Goal: Communication & Community: Answer question/provide support

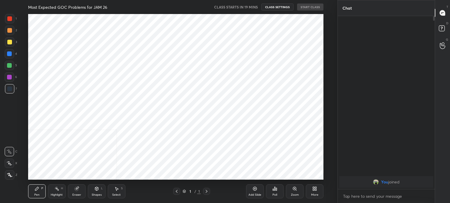
scroll to position [166, 314]
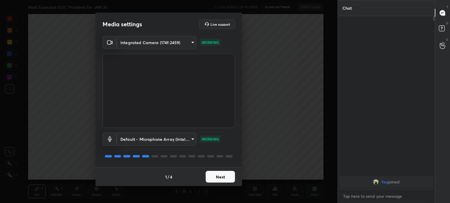
click at [214, 179] on button "Next" at bounding box center [219, 177] width 29 height 12
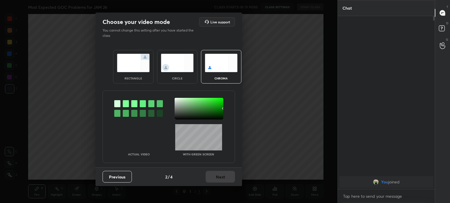
click at [214, 179] on div "Previous 2 / 4 Next" at bounding box center [168, 177] width 146 height 19
click at [172, 65] on img at bounding box center [177, 63] width 33 height 18
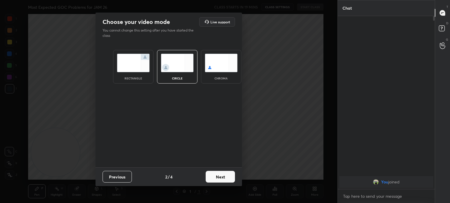
click at [172, 65] on img at bounding box center [177, 63] width 33 height 18
click at [219, 174] on button "Next" at bounding box center [219, 177] width 29 height 12
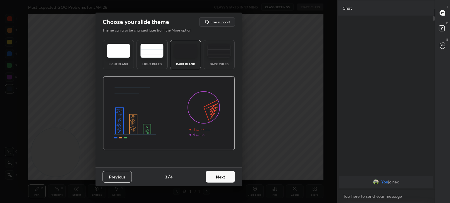
click at [219, 174] on button "Next" at bounding box center [219, 177] width 29 height 12
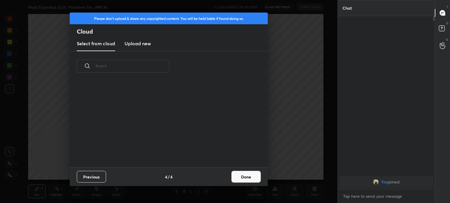
click at [219, 174] on div "Previous 4 / 4 Done" at bounding box center [169, 177] width 198 height 19
click at [253, 176] on button "Done" at bounding box center [245, 177] width 29 height 12
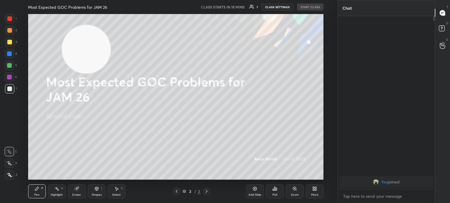
drag, startPoint x: 62, startPoint y: 150, endPoint x: 44, endPoint y: 10, distance: 140.7
click at [44, 10] on div "Most Expected GOC Problems for JAM 26 CLASS STARTS IN 18 MINS 1 CLASS SETTINGS …" at bounding box center [176, 101] width 314 height 203
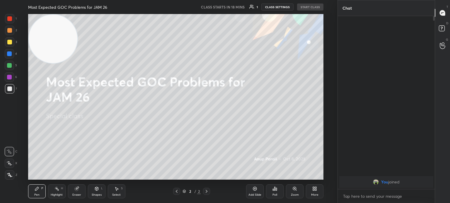
click at [13, 174] on div at bounding box center [9, 175] width 9 height 9
click at [8, 40] on div at bounding box center [9, 42] width 5 height 5
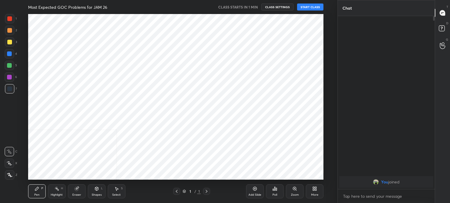
scroll to position [29101, 28953]
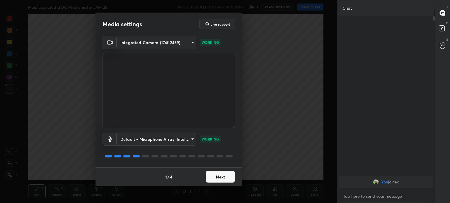
click at [220, 180] on button "Next" at bounding box center [219, 177] width 29 height 12
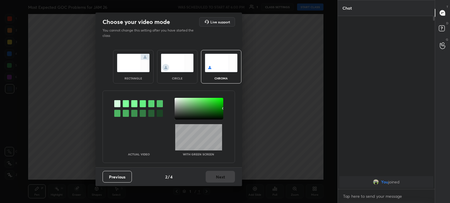
click at [220, 180] on div "Previous 2 / 4 Next" at bounding box center [168, 177] width 146 height 19
click at [176, 60] on img at bounding box center [177, 63] width 33 height 18
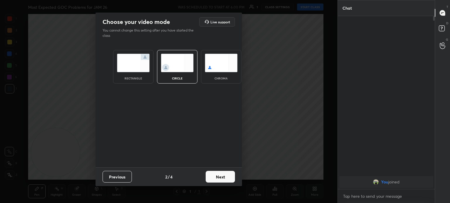
drag, startPoint x: 176, startPoint y: 60, endPoint x: 232, endPoint y: 196, distance: 146.8
click at [232, 196] on div "Choose your video mode Live support You cannot change this setting after you ha…" at bounding box center [168, 101] width 337 height 203
click at [226, 172] on button "Next" at bounding box center [219, 177] width 29 height 12
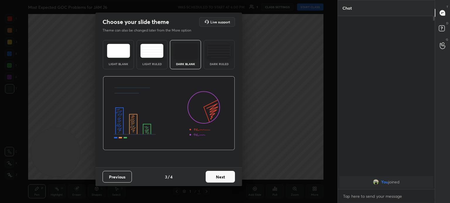
click at [226, 172] on button "Next" at bounding box center [219, 177] width 29 height 12
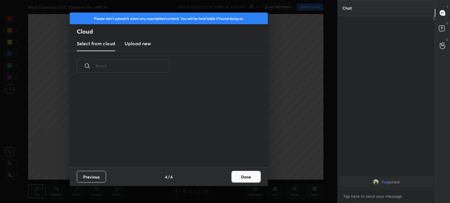
click at [247, 177] on button "Done" at bounding box center [245, 177] width 29 height 12
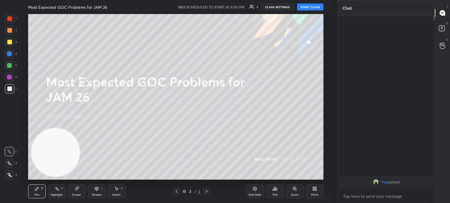
click at [247, 177] on div "Please don't upload & share any copyrighted content. You will be held liable if…" at bounding box center [168, 101] width 337 height 203
click at [78, 195] on div "Eraser" at bounding box center [76, 195] width 9 height 3
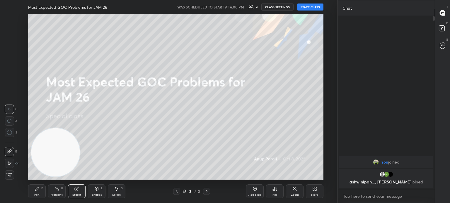
click at [79, 194] on div "Eraser" at bounding box center [76, 195] width 9 height 3
click at [8, 177] on span "Erase all" at bounding box center [9, 175] width 9 height 4
click at [11, 176] on div "1 2 3 4 5 6 7 C X Z C X Z E E Erase all H H" at bounding box center [9, 97] width 19 height 166
click at [37, 187] on icon at bounding box center [37, 189] width 5 height 5
click at [11, 176] on icon at bounding box center [9, 176] width 5 height 4
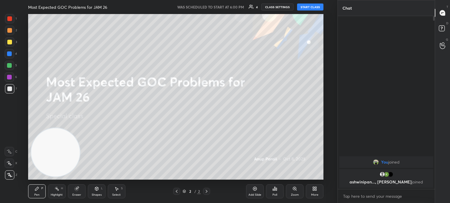
click at [10, 172] on div at bounding box center [9, 175] width 9 height 9
click at [11, 44] on div at bounding box center [9, 42] width 5 height 5
click at [9, 43] on div at bounding box center [9, 42] width 5 height 5
click at [310, 11] on div "Most Expected GOC Problems for JAM 26 WAS SCHEDULED TO START AT 6:00 PM 4 CLASS…" at bounding box center [175, 7] width 295 height 14
click at [311, 6] on button "START CLASS" at bounding box center [310, 7] width 26 height 7
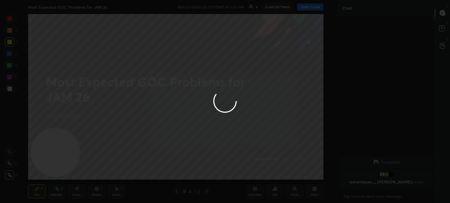
type textarea "x"
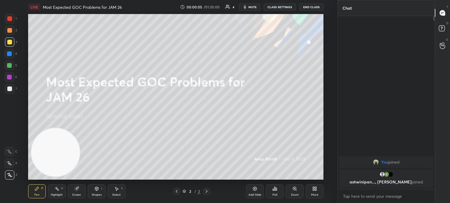
click at [316, 194] on div "More" at bounding box center [314, 195] width 7 height 3
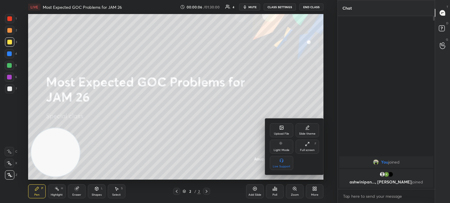
click at [280, 126] on icon at bounding box center [282, 128] width 4 height 4
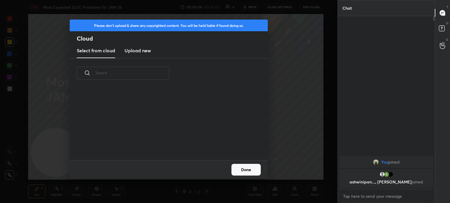
scroll to position [72, 188]
click at [136, 48] on h3 "Upload new" at bounding box center [137, 50] width 26 height 7
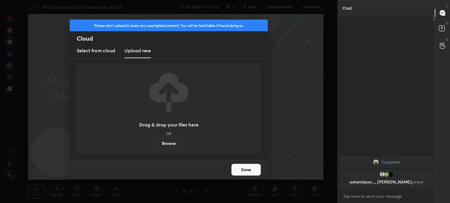
click at [168, 145] on label "Browse" at bounding box center [169, 143] width 26 height 9
click at [156, 145] on input "Browse" at bounding box center [156, 143] width 0 height 9
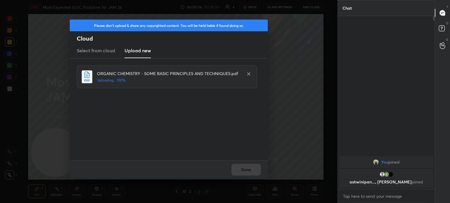
click at [242, 170] on div "Done" at bounding box center [169, 169] width 198 height 19
click at [245, 172] on div "Done" at bounding box center [169, 169] width 198 height 19
click at [245, 169] on button "Done" at bounding box center [245, 170] width 29 height 12
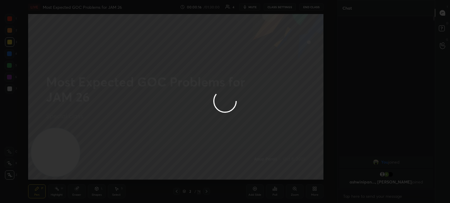
click at [244, 168] on button "Done" at bounding box center [245, 170] width 29 height 12
click at [244, 166] on div at bounding box center [225, 101] width 450 height 203
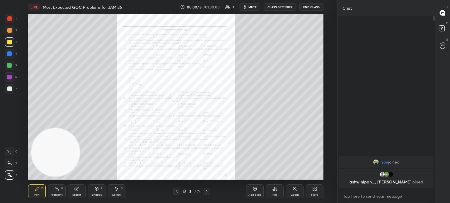
click at [208, 193] on icon at bounding box center [206, 191] width 5 height 5
click at [207, 193] on icon at bounding box center [206, 191] width 5 height 5
click at [297, 192] on div "Zoom" at bounding box center [295, 192] width 18 height 14
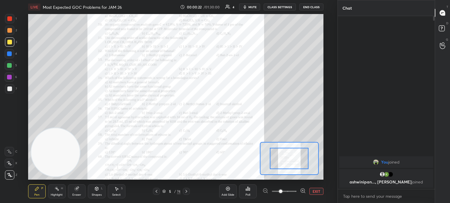
click at [282, 192] on span at bounding box center [281, 192] width 4 height 4
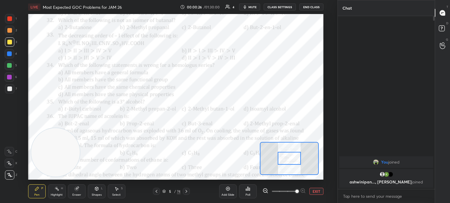
click at [187, 192] on icon at bounding box center [186, 191] width 5 height 5
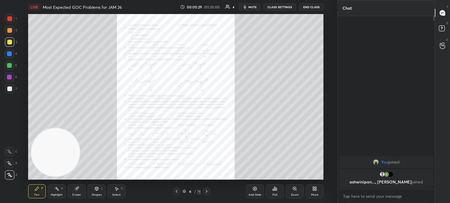
click at [183, 191] on icon at bounding box center [184, 192] width 4 height 4
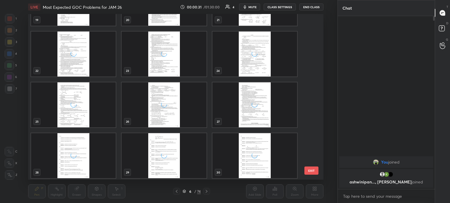
scroll to position [344, 0]
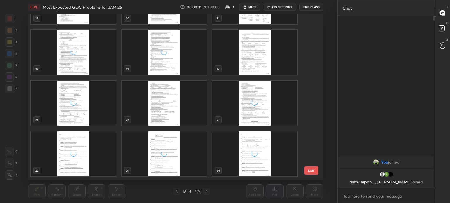
click at [169, 107] on img "grid" at bounding box center [163, 103] width 85 height 45
click at [168, 107] on img "grid" at bounding box center [163, 103] width 85 height 45
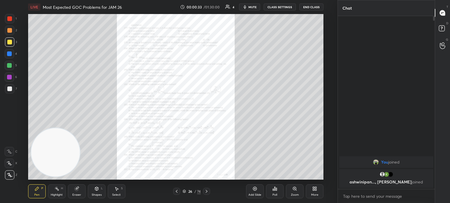
click at [206, 191] on icon at bounding box center [206, 191] width 5 height 5
click at [205, 192] on icon at bounding box center [206, 191] width 5 height 5
click at [205, 191] on icon at bounding box center [206, 191] width 5 height 5
click at [206, 192] on icon at bounding box center [206, 191] width 5 height 5
click at [177, 193] on icon at bounding box center [177, 191] width 2 height 3
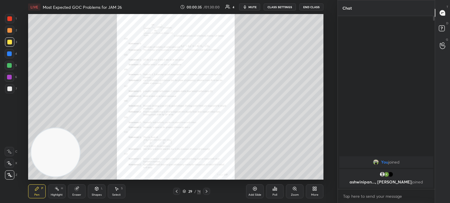
click at [177, 191] on icon at bounding box center [176, 191] width 5 height 5
click at [176, 191] on icon at bounding box center [176, 191] width 5 height 5
click at [175, 192] on icon at bounding box center [176, 191] width 5 height 5
click at [176, 192] on icon at bounding box center [176, 191] width 5 height 5
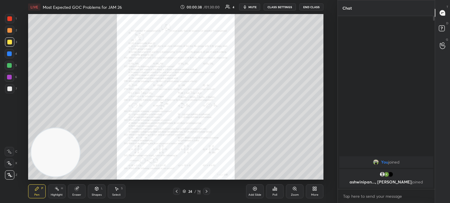
click at [176, 192] on icon at bounding box center [176, 191] width 5 height 5
click at [176, 192] on icon at bounding box center [177, 191] width 2 height 3
click at [176, 191] on icon at bounding box center [176, 191] width 5 height 5
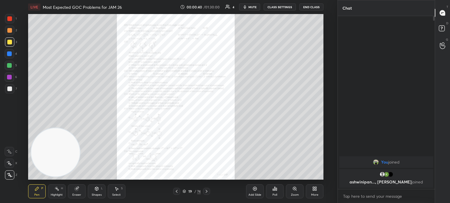
click at [176, 192] on icon at bounding box center [176, 191] width 5 height 5
click at [206, 192] on icon at bounding box center [206, 191] width 5 height 5
click at [292, 190] on icon at bounding box center [294, 189] width 5 height 5
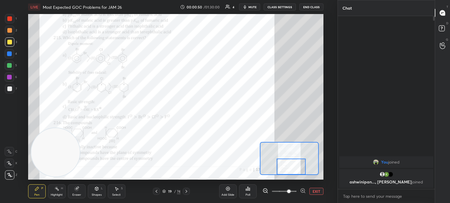
click at [190, 191] on div "19 / 74" at bounding box center [171, 191] width 95 height 7
click at [156, 195] on div at bounding box center [156, 191] width 7 height 7
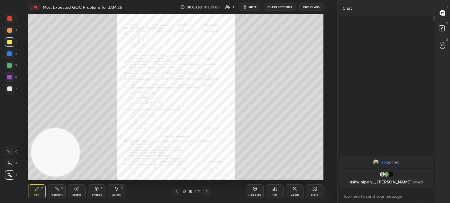
click at [294, 188] on icon at bounding box center [294, 188] width 3 height 3
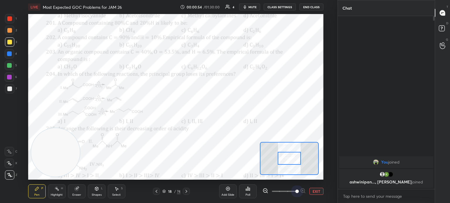
click at [293, 184] on div "Add Slide Poll EXIT" at bounding box center [271, 191] width 104 height 33
click at [294, 182] on div "Add Slide Poll EXIT" at bounding box center [271, 191] width 104 height 33
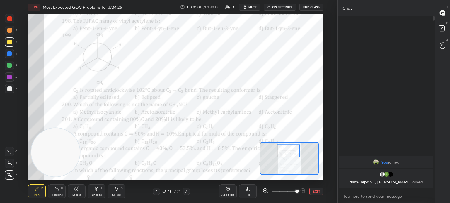
click at [14, 16] on div at bounding box center [9, 18] width 9 height 9
click at [11, 20] on div at bounding box center [9, 18] width 5 height 5
click at [250, 188] on icon at bounding box center [247, 189] width 5 height 5
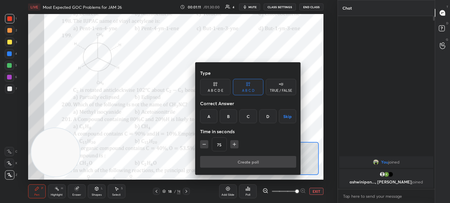
click at [245, 119] on div "C" at bounding box center [247, 116] width 17 height 14
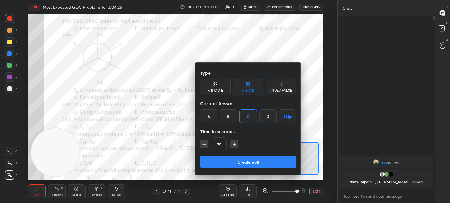
click at [203, 148] on button "button" at bounding box center [204, 144] width 8 height 8
click at [203, 146] on icon "button" at bounding box center [204, 145] width 6 height 6
type input "45"
click at [221, 158] on button "Create poll" at bounding box center [248, 162] width 96 height 12
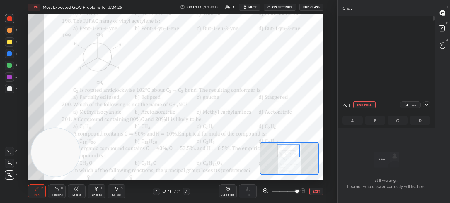
scroll to position [0, 0]
click at [12, 164] on div at bounding box center [9, 163] width 9 height 9
click at [11, 162] on icon at bounding box center [9, 164] width 5 height 4
click at [10, 57] on div at bounding box center [9, 53] width 9 height 9
click at [9, 57] on div at bounding box center [9, 53] width 9 height 9
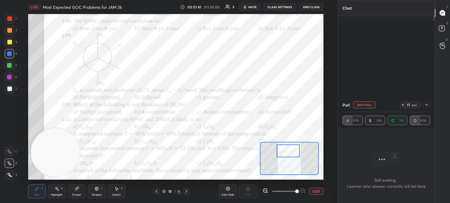
click at [9, 56] on div at bounding box center [9, 54] width 5 height 5
click at [427, 105] on icon at bounding box center [426, 105] width 5 height 5
type textarea "x"
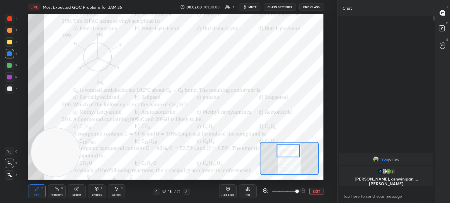
scroll to position [123, 95]
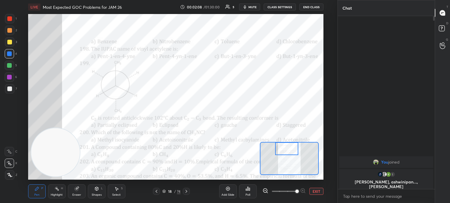
click at [156, 195] on div at bounding box center [156, 191] width 7 height 7
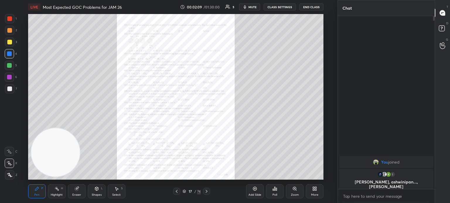
click at [297, 190] on div "Zoom" at bounding box center [295, 192] width 18 height 14
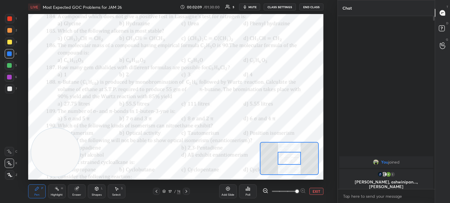
click at [296, 191] on span at bounding box center [297, 192] width 4 height 4
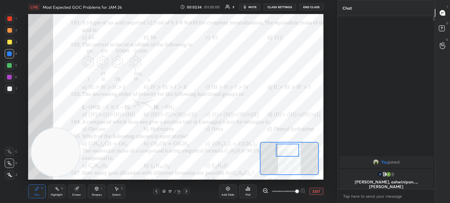
click at [249, 194] on div "Poll" at bounding box center [247, 195] width 5 height 3
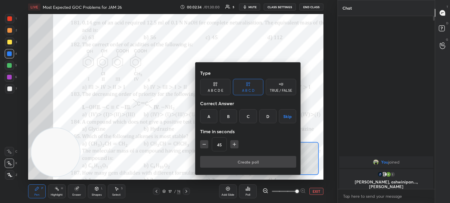
click at [249, 118] on div "C" at bounding box center [247, 116] width 17 height 14
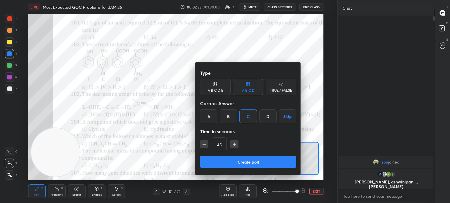
click at [236, 140] on button "button" at bounding box center [234, 144] width 8 height 8
click at [235, 146] on icon "button" at bounding box center [234, 145] width 6 height 6
click at [205, 146] on icon "button" at bounding box center [204, 145] width 6 height 6
type input "60"
click at [229, 167] on button "Create poll" at bounding box center [248, 162] width 96 height 12
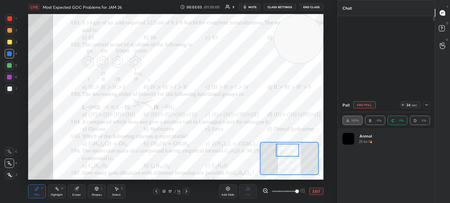
scroll to position [68, 86]
click at [428, 105] on icon at bounding box center [426, 105] width 5 height 5
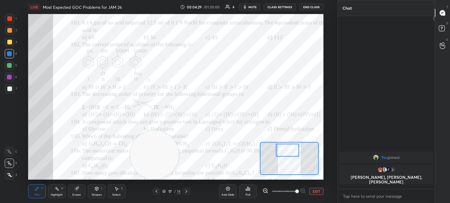
scroll to position [2, 2]
click at [59, 195] on div "Highlight" at bounding box center [57, 195] width 12 height 3
click at [60, 193] on div "Highlight H" at bounding box center [57, 192] width 18 height 14
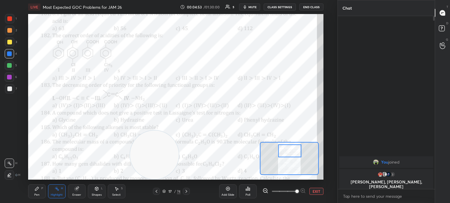
click at [11, 22] on div at bounding box center [9, 18] width 9 height 9
click at [10, 24] on div "1" at bounding box center [11, 20] width 12 height 12
click at [28, 188] on div "Pen P" at bounding box center [37, 192] width 18 height 14
click at [32, 188] on div "Pen P" at bounding box center [37, 192] width 18 height 14
click at [256, 193] on div "Poll" at bounding box center [248, 192] width 18 height 14
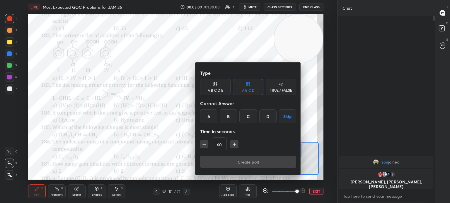
click at [233, 118] on div "B" at bounding box center [228, 116] width 17 height 14
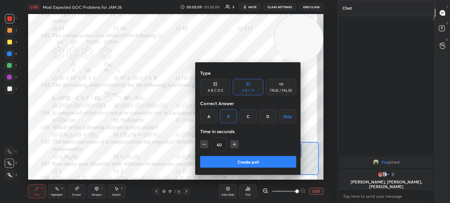
click at [243, 162] on button "Create poll" at bounding box center [248, 162] width 96 height 12
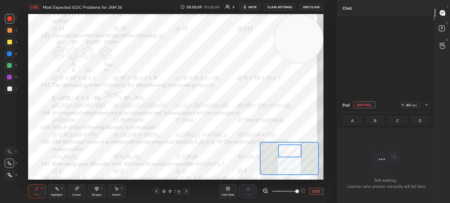
scroll to position [92, 95]
click at [426, 109] on div "Poll" at bounding box center [386, 105] width 88 height 14
click at [429, 104] on div at bounding box center [426, 105] width 7 height 7
type textarea "x"
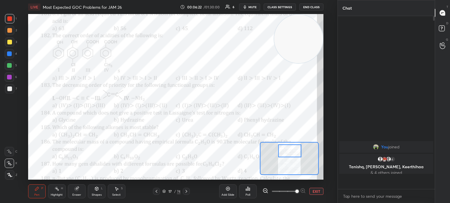
scroll to position [123, 95]
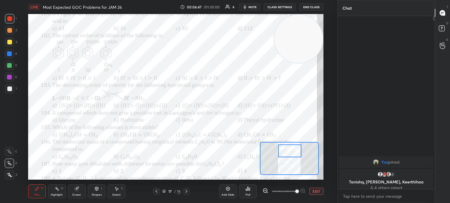
click at [10, 53] on div at bounding box center [9, 54] width 5 height 5
click at [11, 54] on div at bounding box center [9, 54] width 5 height 5
click at [252, 193] on div "Poll" at bounding box center [248, 192] width 18 height 14
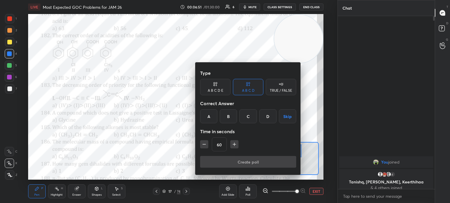
click at [249, 116] on div "C" at bounding box center [247, 116] width 17 height 14
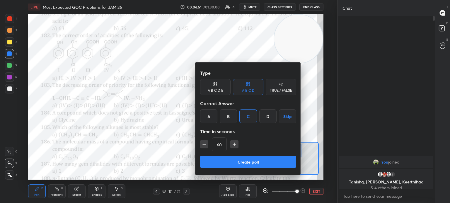
click at [203, 144] on icon "button" at bounding box center [204, 145] width 6 height 6
type input "45"
click at [224, 160] on button "Create poll" at bounding box center [248, 162] width 96 height 12
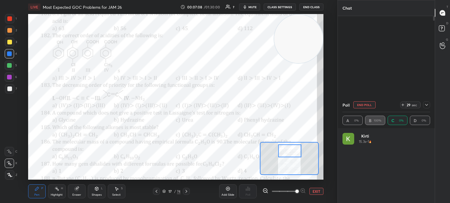
scroll to position [68, 86]
click at [428, 104] on icon at bounding box center [426, 105] width 5 height 5
type textarea "x"
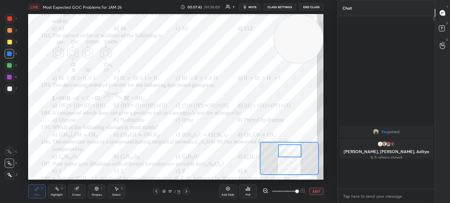
scroll to position [169, 95]
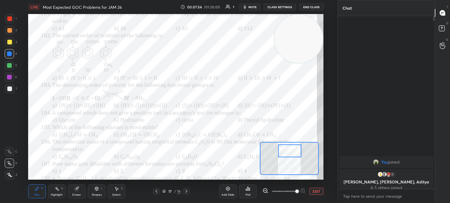
click at [9, 15] on div at bounding box center [9, 18] width 9 height 9
click at [9, 19] on div at bounding box center [9, 18] width 5 height 5
click at [8, 17] on div at bounding box center [9, 18] width 5 height 5
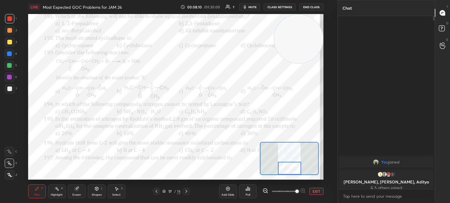
click at [36, 190] on icon at bounding box center [37, 189] width 4 height 4
click at [10, 20] on div at bounding box center [9, 18] width 5 height 5
click at [10, 23] on div "1" at bounding box center [11, 20] width 12 height 12
click at [12, 151] on div at bounding box center [9, 151] width 9 height 9
click at [236, 185] on div "Add Slide Poll EXIT" at bounding box center [271, 191] width 104 height 33
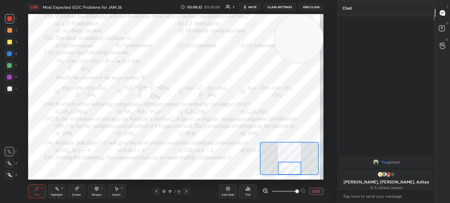
click at [251, 190] on div "Poll" at bounding box center [248, 192] width 18 height 14
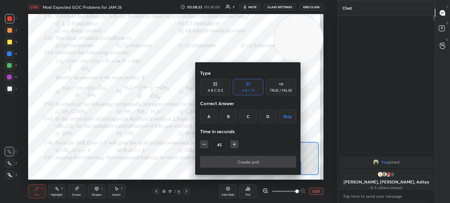
click at [232, 140] on button "button" at bounding box center [234, 144] width 8 height 8
click at [235, 144] on icon "button" at bounding box center [234, 145] width 6 height 6
type input "75"
click at [227, 119] on div "B" at bounding box center [228, 116] width 17 height 14
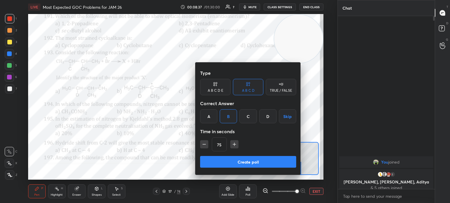
click at [225, 162] on button "Create poll" at bounding box center [248, 162] width 96 height 12
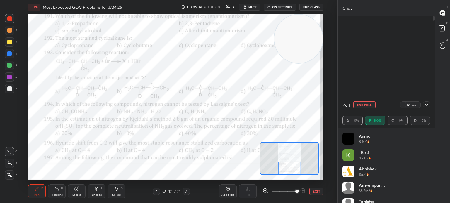
scroll to position [12, 0]
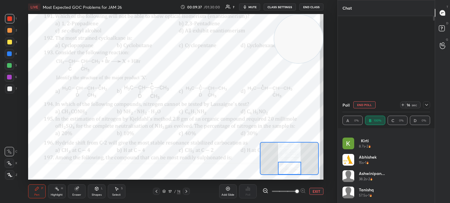
click at [427, 103] on icon at bounding box center [426, 105] width 5 height 5
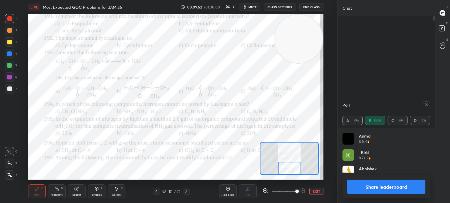
scroll to position [68, 86]
click at [428, 106] on icon at bounding box center [426, 105] width 5 height 5
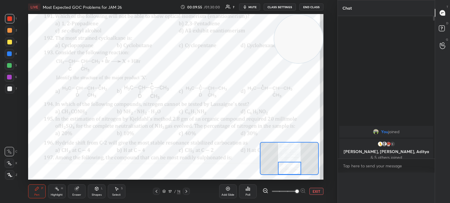
click at [428, 107] on div "You joined 5 Abhishek, [PERSON_NAME], [PERSON_NAME] & 5 others joined" at bounding box center [385, 87] width 97 height 143
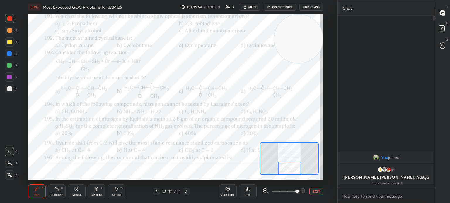
scroll to position [123, 95]
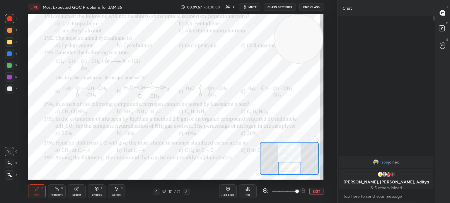
click at [256, 199] on div "Poll" at bounding box center [248, 191] width 18 height 33
click at [248, 194] on div "Poll" at bounding box center [247, 195] width 5 height 3
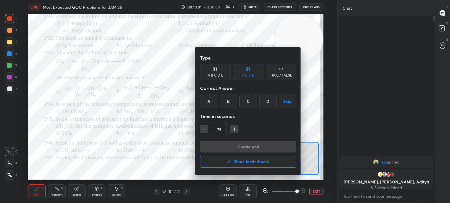
click at [221, 105] on div "B" at bounding box center [228, 101] width 17 height 14
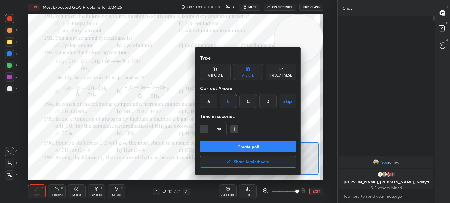
click at [230, 148] on button "Create poll" at bounding box center [248, 147] width 96 height 12
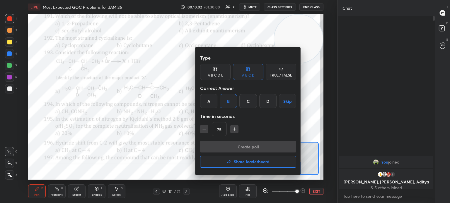
scroll to position [2, 2]
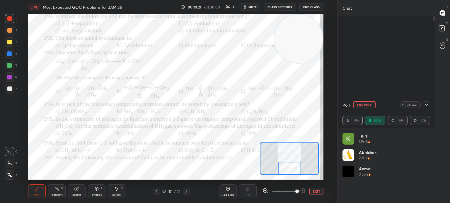
click at [14, 54] on div "4" at bounding box center [11, 53] width 12 height 9
click at [13, 54] on div at bounding box center [9, 53] width 9 height 9
click at [361, 104] on button "End Poll" at bounding box center [364, 105] width 22 height 7
type textarea "x"
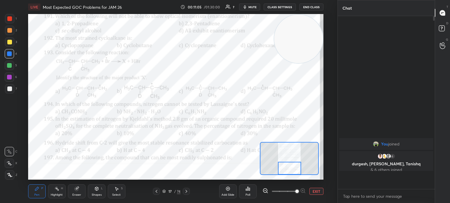
scroll to position [2, 2]
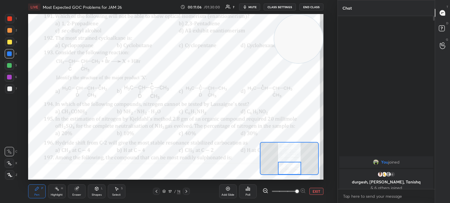
click at [158, 191] on icon at bounding box center [156, 191] width 5 height 5
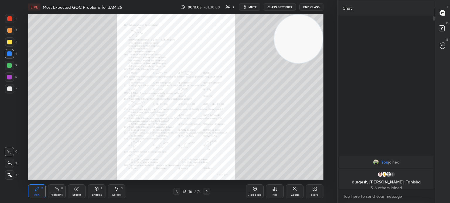
click at [294, 193] on div "Zoom" at bounding box center [295, 192] width 18 height 14
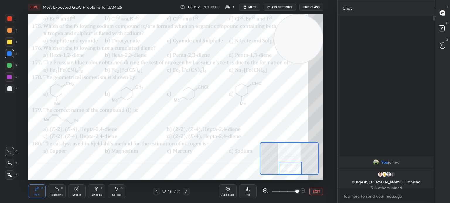
click at [248, 191] on icon at bounding box center [247, 189] width 1 height 4
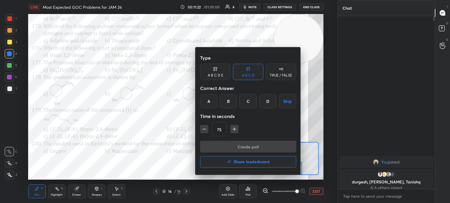
click at [267, 104] on div "D" at bounding box center [267, 101] width 17 height 14
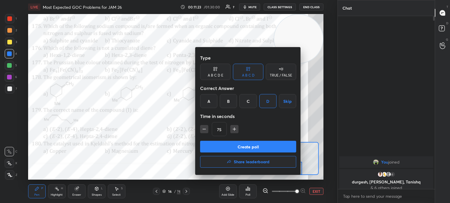
click at [204, 129] on icon "button" at bounding box center [204, 129] width 6 height 6
type input "60"
click at [228, 147] on button "Create poll" at bounding box center [248, 147] width 96 height 12
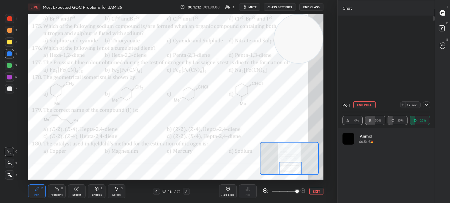
scroll to position [68, 86]
click at [13, 20] on div at bounding box center [9, 18] width 9 height 9
click at [12, 21] on div at bounding box center [9, 18] width 9 height 9
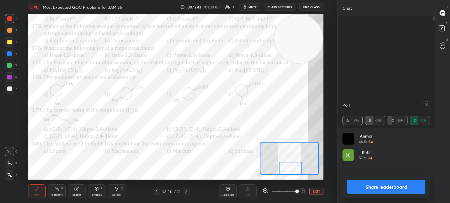
click at [56, 192] on div "Highlight H" at bounding box center [57, 192] width 18 height 14
click at [61, 188] on div "H" at bounding box center [62, 188] width 2 height 3
click at [35, 191] on icon at bounding box center [37, 189] width 4 height 4
click at [37, 189] on icon at bounding box center [37, 189] width 4 height 4
click at [77, 191] on icon at bounding box center [76, 189] width 4 height 4
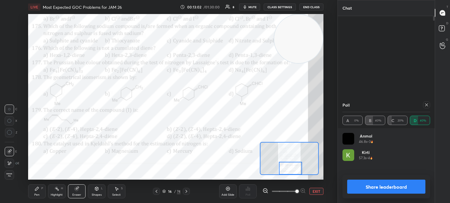
click at [36, 190] on icon at bounding box center [37, 189] width 4 height 4
click at [40, 193] on div "Pen P" at bounding box center [37, 192] width 18 height 14
click at [61, 194] on div "Highlight" at bounding box center [57, 195] width 12 height 3
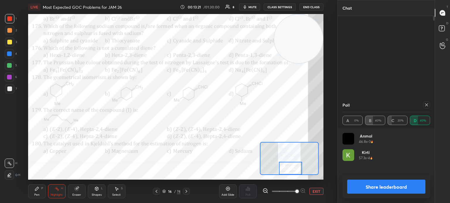
click at [425, 104] on icon at bounding box center [426, 105] width 3 height 3
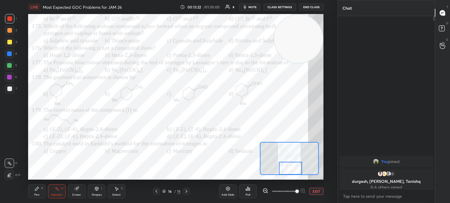
scroll to position [123, 95]
click at [31, 187] on div "Pen P" at bounding box center [37, 192] width 18 height 14
click at [36, 188] on icon at bounding box center [37, 189] width 5 height 5
click at [11, 18] on div at bounding box center [9, 18] width 5 height 5
click at [11, 19] on div at bounding box center [9, 18] width 5 height 5
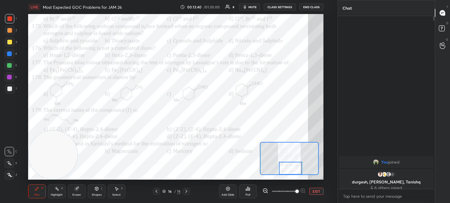
click at [254, 190] on div "Poll" at bounding box center [248, 192] width 18 height 14
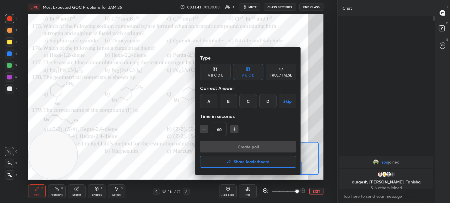
click at [212, 98] on div "A" at bounding box center [208, 101] width 17 height 14
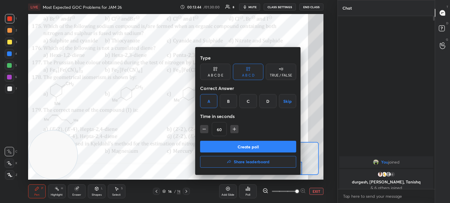
click at [239, 148] on button "Create poll" at bounding box center [248, 147] width 96 height 12
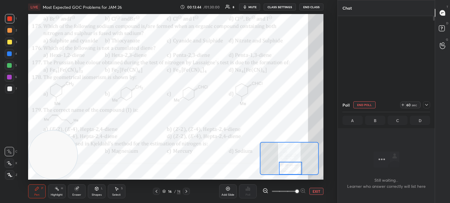
scroll to position [92, 95]
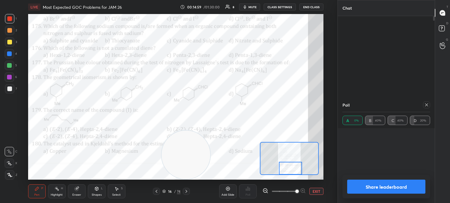
click at [426, 104] on icon at bounding box center [426, 105] width 5 height 5
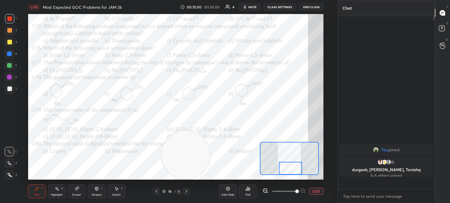
scroll to position [2, 2]
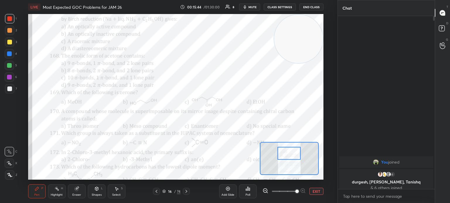
click at [157, 192] on icon at bounding box center [156, 191] width 5 height 5
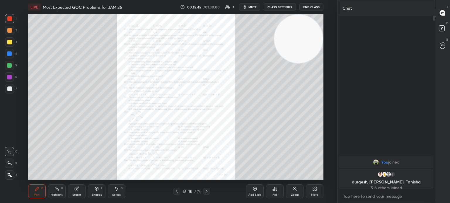
click at [295, 188] on icon at bounding box center [294, 188] width 3 height 3
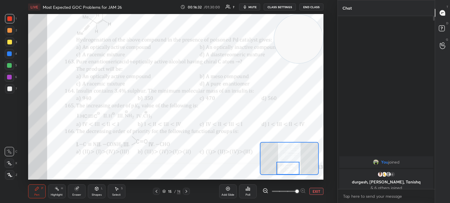
click at [244, 192] on div "Poll" at bounding box center [248, 192] width 18 height 14
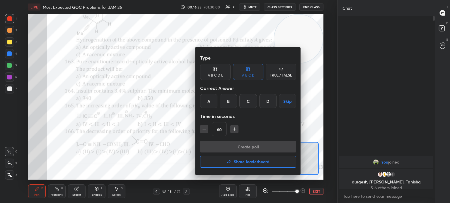
click at [268, 106] on div "D" at bounding box center [267, 101] width 17 height 14
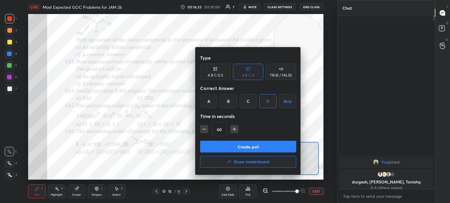
click at [255, 150] on button "Create poll" at bounding box center [248, 147] width 96 height 12
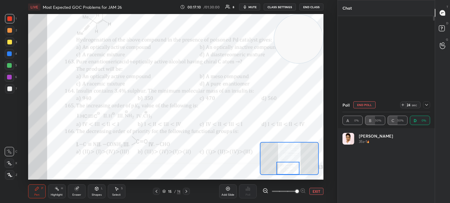
scroll to position [68, 86]
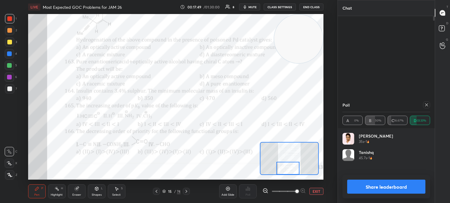
click at [393, 110] on div "Poll" at bounding box center [386, 105] width 88 height 14
click at [400, 102] on div "Poll" at bounding box center [386, 105] width 88 height 14
click at [424, 106] on icon at bounding box center [426, 105] width 5 height 5
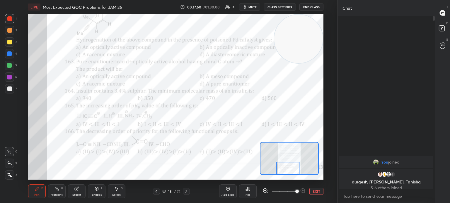
scroll to position [1, 2]
click at [75, 189] on icon at bounding box center [76, 189] width 4 height 4
click at [73, 186] on div "Eraser" at bounding box center [77, 192] width 18 height 14
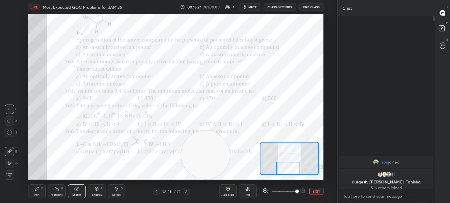
click at [12, 161] on div at bounding box center [9, 163] width 9 height 9
click at [36, 192] on div "Pen P" at bounding box center [37, 192] width 18 height 14
click at [77, 193] on div "Eraser" at bounding box center [77, 192] width 18 height 14
click at [46, 195] on div "Pen P Highlight H Eraser Shapes L Select S" at bounding box center [75, 192] width 95 height 14
click at [39, 189] on div "Pen P" at bounding box center [37, 192] width 18 height 14
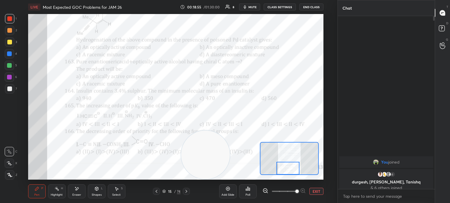
click at [327, 23] on div "Setting up your live class Poll for secs No correct answer Start poll" at bounding box center [176, 97] width 314 height 166
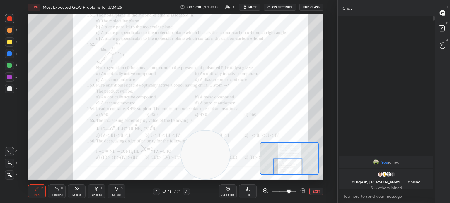
click at [52, 189] on div "Highlight H" at bounding box center [57, 192] width 18 height 14
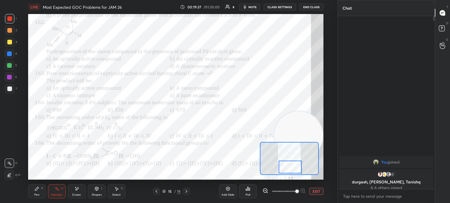
click at [35, 196] on div "Pen" at bounding box center [36, 195] width 5 height 3
click at [37, 194] on div "Pen" at bounding box center [36, 195] width 5 height 3
click at [246, 194] on div "Poll" at bounding box center [247, 195] width 5 height 3
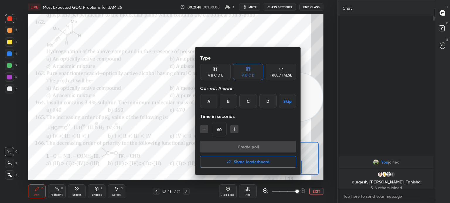
click at [209, 100] on div "A" at bounding box center [208, 101] width 17 height 14
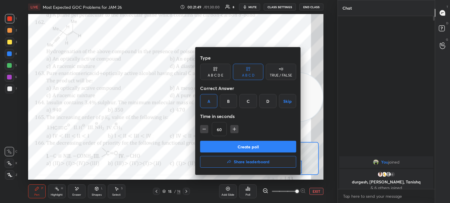
click at [223, 143] on button "Create poll" at bounding box center [248, 147] width 96 height 12
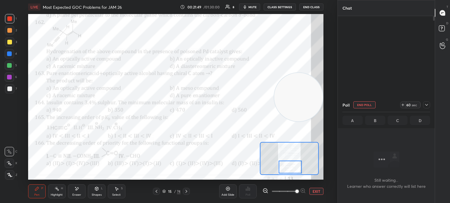
scroll to position [2, 2]
click at [11, 19] on div at bounding box center [9, 18] width 5 height 5
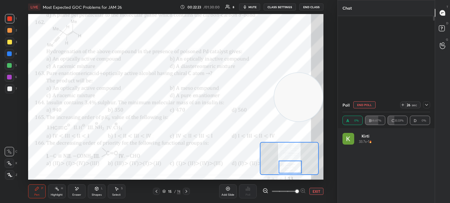
scroll to position [68, 86]
click at [77, 191] on icon at bounding box center [76, 189] width 5 height 5
click at [44, 190] on div "Pen P" at bounding box center [37, 192] width 18 height 14
click at [36, 185] on div "Pen P" at bounding box center [37, 192] width 18 height 14
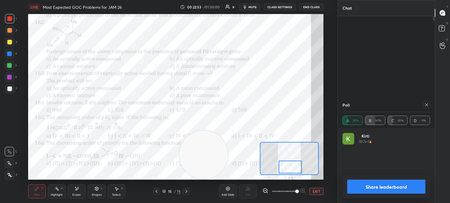
click at [426, 103] on icon at bounding box center [426, 105] width 5 height 5
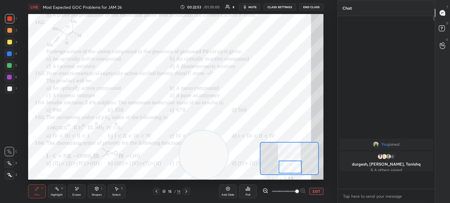
scroll to position [169, 95]
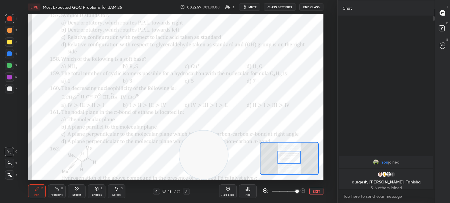
click at [246, 189] on icon at bounding box center [247, 189] width 5 height 5
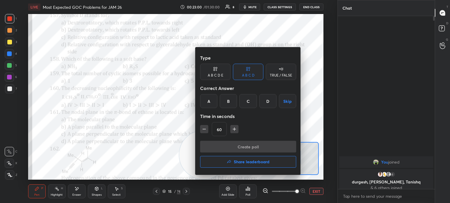
click at [232, 101] on div "B" at bounding box center [228, 101] width 17 height 14
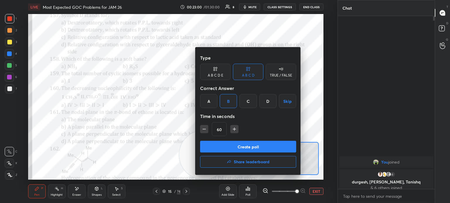
click at [232, 148] on button "Create poll" at bounding box center [248, 147] width 96 height 12
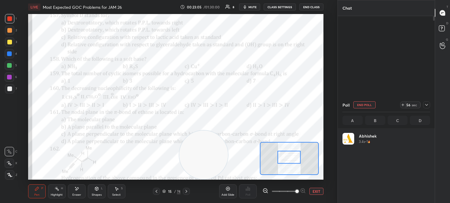
scroll to position [68, 86]
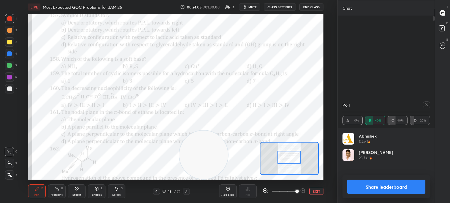
click at [424, 104] on icon at bounding box center [426, 105] width 5 height 5
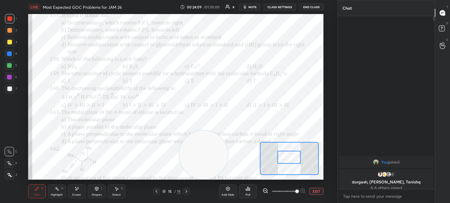
scroll to position [2, 2]
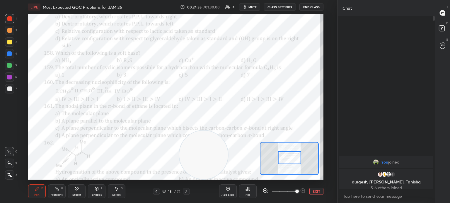
click at [316, 8] on button "End Class" at bounding box center [311, 7] width 24 height 7
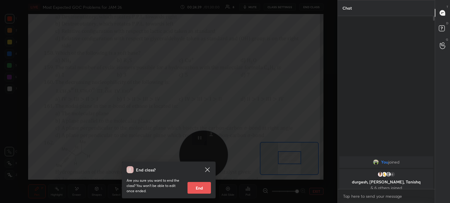
click at [198, 188] on button "End" at bounding box center [198, 188] width 23 height 12
type textarea "x"
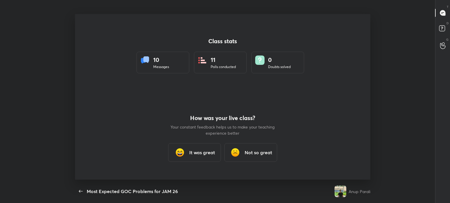
scroll to position [166, 441]
click at [213, 155] on h3 "It was great" at bounding box center [202, 152] width 26 height 7
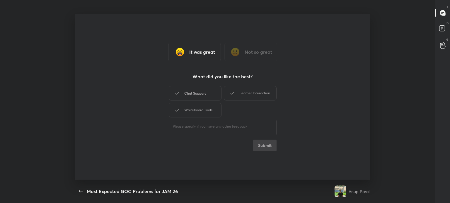
click at [202, 96] on div "Chat Support" at bounding box center [195, 93] width 53 height 15
click at [238, 94] on div "Learner Interaction" at bounding box center [250, 93] width 53 height 15
click at [204, 109] on div "Whiteboard Tools" at bounding box center [195, 110] width 53 height 15
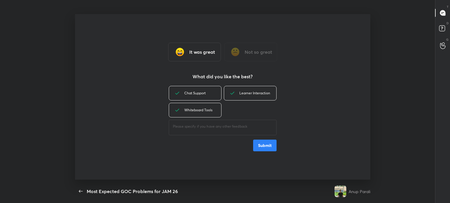
click at [268, 145] on button "Submit" at bounding box center [264, 146] width 23 height 12
